Goal: Information Seeking & Learning: Learn about a topic

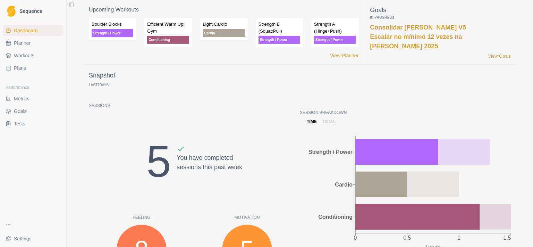
click at [28, 44] on span "Planner" at bounding box center [22, 43] width 17 height 7
select select "month"
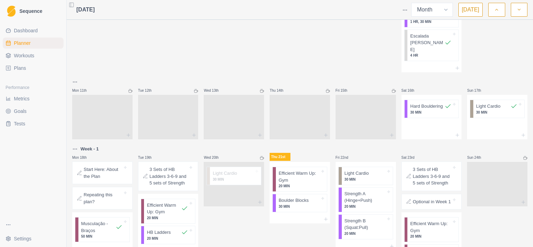
scroll to position [360, 0]
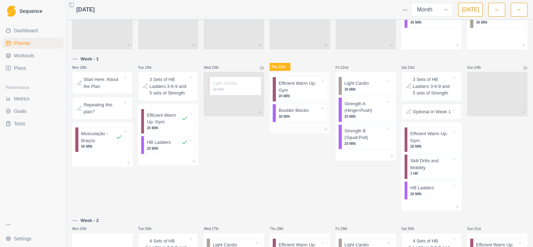
click at [296, 119] on p "30 MIN" at bounding box center [299, 116] width 41 height 5
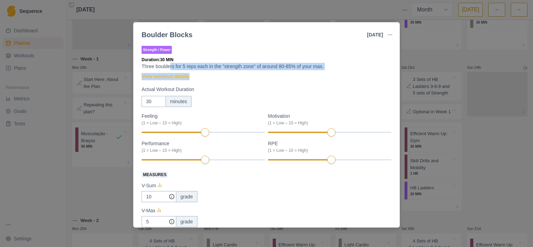
drag, startPoint x: 170, startPoint y: 66, endPoint x: 234, endPoint y: 72, distance: 64.8
click at [234, 72] on div "Strength / Power Duration: 30 MIN Three boulders for 5 reps each in the "streng…" at bounding box center [267, 190] width 250 height 293
click at [237, 68] on p "Three boulders for 5 reps each in the "strength zone" of around 80-85% of your …" at bounding box center [267, 66] width 250 height 7
drag, startPoint x: 326, startPoint y: 67, endPoint x: 141, endPoint y: 66, distance: 185.0
click at [141, 66] on div "Strength / Power Duration: 30 MIN Three boulders for 5 reps each in the "streng…" at bounding box center [266, 135] width 267 height 186
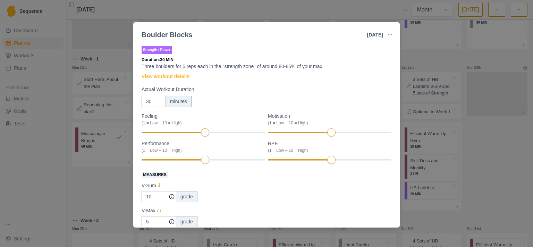
click at [141, 66] on div "Strength / Power Duration: 30 MIN Three boulders for 5 reps each in the "streng…" at bounding box center [266, 135] width 267 height 186
drag, startPoint x: 142, startPoint y: 66, endPoint x: 221, endPoint y: 69, distance: 79.2
click at [221, 69] on div "Strength / Power Duration: 30 MIN Three boulders for 5 reps each in the "streng…" at bounding box center [266, 135] width 267 height 186
click at [221, 69] on p "Three boulders for 5 reps each in the "strength zone" of around 80-85% of your …" at bounding box center [267, 66] width 250 height 7
click at [162, 77] on link "View workout details" at bounding box center [166, 76] width 48 height 7
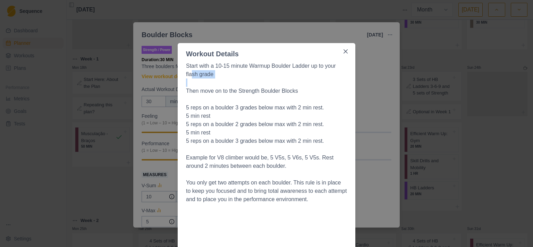
drag, startPoint x: 189, startPoint y: 76, endPoint x: 215, endPoint y: 80, distance: 26.0
click at [215, 80] on p at bounding box center [266, 82] width 161 height 8
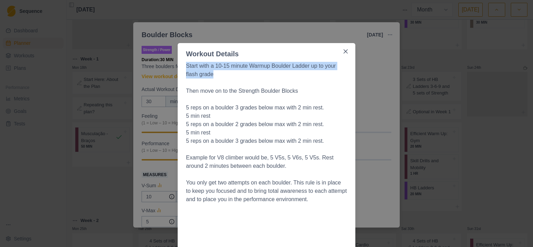
drag, startPoint x: 182, startPoint y: 66, endPoint x: 225, endPoint y: 77, distance: 45.0
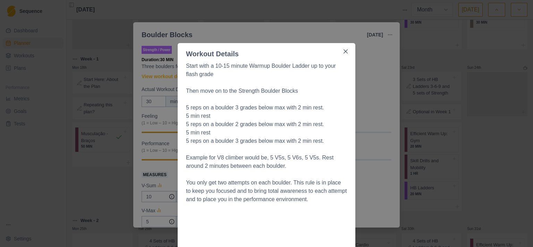
click at [225, 77] on p "Start with a 10-15 minute Warmup Boulder Ladder up to your flash grade" at bounding box center [266, 70] width 161 height 17
drag, startPoint x: 183, startPoint y: 91, endPoint x: 293, endPoint y: 93, distance: 109.7
click at [292, 93] on p "Then move on to the Strength Boulder Blocks" at bounding box center [266, 91] width 161 height 8
click at [296, 93] on p "Then move on to the Strength Boulder Blocks" at bounding box center [266, 91] width 161 height 8
drag, startPoint x: 260, startPoint y: 67, endPoint x: 296, endPoint y: 67, distance: 36.8
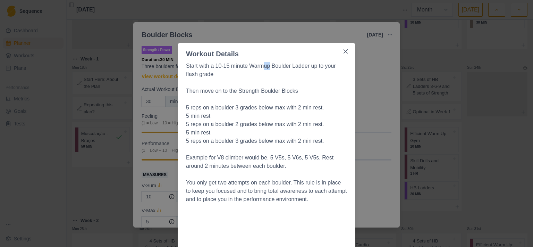
click at [294, 67] on p "Start with a 10-15 minute Warmup Boulder Ladder up to your flash grade" at bounding box center [266, 70] width 161 height 17
click at [298, 69] on p "Start with a 10-15 minute Warmup Boulder Ladder up to your flash grade" at bounding box center [266, 70] width 161 height 17
drag, startPoint x: 301, startPoint y: 64, endPoint x: 308, endPoint y: 67, distance: 7.9
click at [308, 67] on p "Start with a 10-15 minute Warmup Boulder Ladder up to your flash grade" at bounding box center [266, 70] width 161 height 17
click at [301, 76] on p "Start with a 10-15 minute Warmup Boulder Ladder up to your flash grade" at bounding box center [266, 70] width 161 height 17
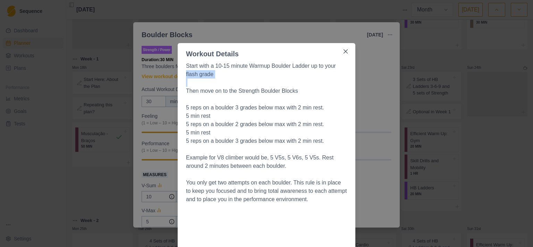
drag, startPoint x: 180, startPoint y: 73, endPoint x: 220, endPoint y: 81, distance: 41.5
click at [218, 87] on p "Then move on to the Strength Boulder Blocks" at bounding box center [266, 91] width 161 height 8
drag, startPoint x: 178, startPoint y: 93, endPoint x: 251, endPoint y: 93, distance: 72.9
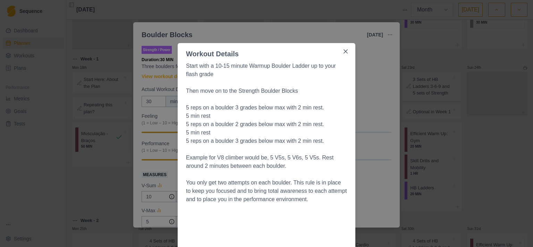
drag, startPoint x: 278, startPoint y: 93, endPoint x: 294, endPoint y: 93, distance: 15.3
click at [279, 93] on p "Then move on to the Strength Boulder Blocks" at bounding box center [266, 91] width 161 height 8
drag, startPoint x: 294, startPoint y: 93, endPoint x: 185, endPoint y: 88, distance: 108.4
click at [186, 88] on p "Then move on to the Strength Boulder Blocks" at bounding box center [266, 91] width 161 height 8
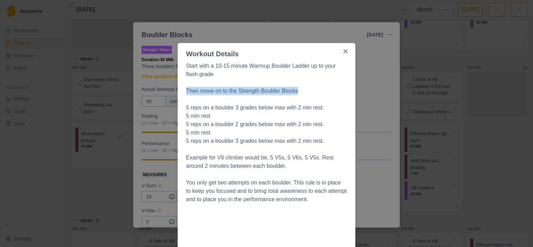
drag, startPoint x: 183, startPoint y: 90, endPoint x: 300, endPoint y: 91, distance: 117.3
click at [300, 94] on p "Then move on to the Strength Boulder Blocks" at bounding box center [266, 91] width 161 height 8
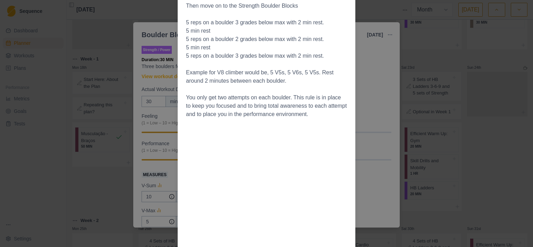
scroll to position [90, 0]
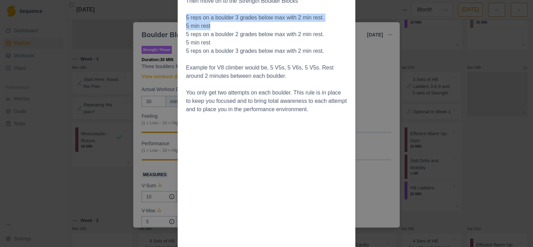
drag, startPoint x: 183, startPoint y: 16, endPoint x: 213, endPoint y: 25, distance: 31.4
click at [213, 25] on div "Start with a 10-15 minute Warmup Boulder Ladder up to your flash grade Then mov…" at bounding box center [267, 216] width 178 height 494
click at [217, 26] on li "5 min rest" at bounding box center [266, 26] width 161 height 8
drag, startPoint x: 249, startPoint y: 27, endPoint x: 247, endPoint y: 12, distance: 14.7
click at [247, 12] on span "Start with a 10-15 minute Warmup Boulder Ladder up to your flash grade Then mov…" at bounding box center [266, 213] width 161 height 483
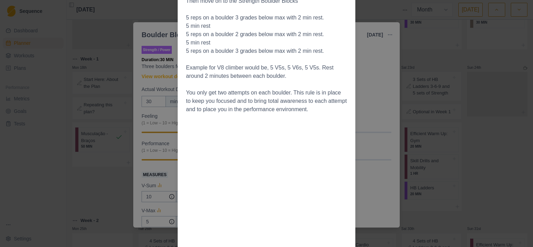
click at [247, 12] on p at bounding box center [266, 9] width 161 height 8
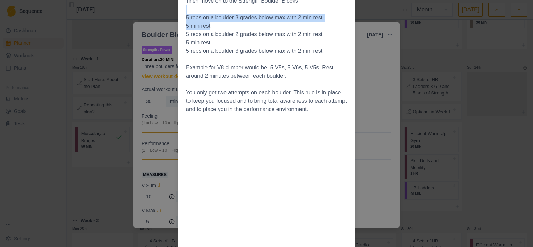
drag, startPoint x: 247, startPoint y: 12, endPoint x: 252, endPoint y: 25, distance: 13.4
click at [252, 25] on span "Start with a 10-15 minute Warmup Boulder Ladder up to your flash grade Then mov…" at bounding box center [266, 213] width 161 height 483
click at [252, 25] on li "5 min rest" at bounding box center [266, 26] width 161 height 8
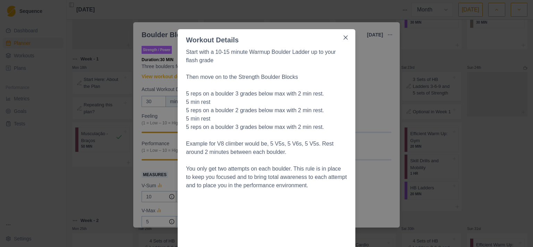
scroll to position [0, 0]
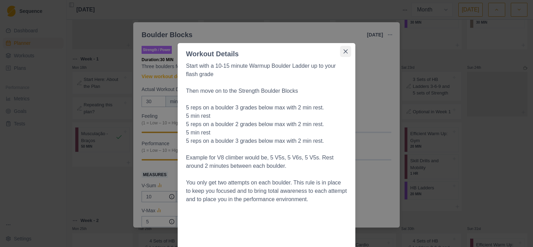
click at [344, 51] on icon "Close" at bounding box center [346, 51] width 4 height 4
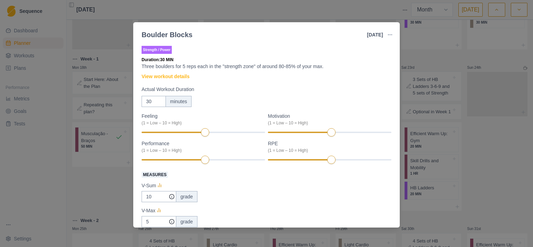
click at [484, 116] on div "Boulder Blocks [DATE] Link To Goal View Workout Metrics Edit Original Workout R…" at bounding box center [266, 123] width 533 height 247
